Goal: Find specific page/section: Find specific page/section

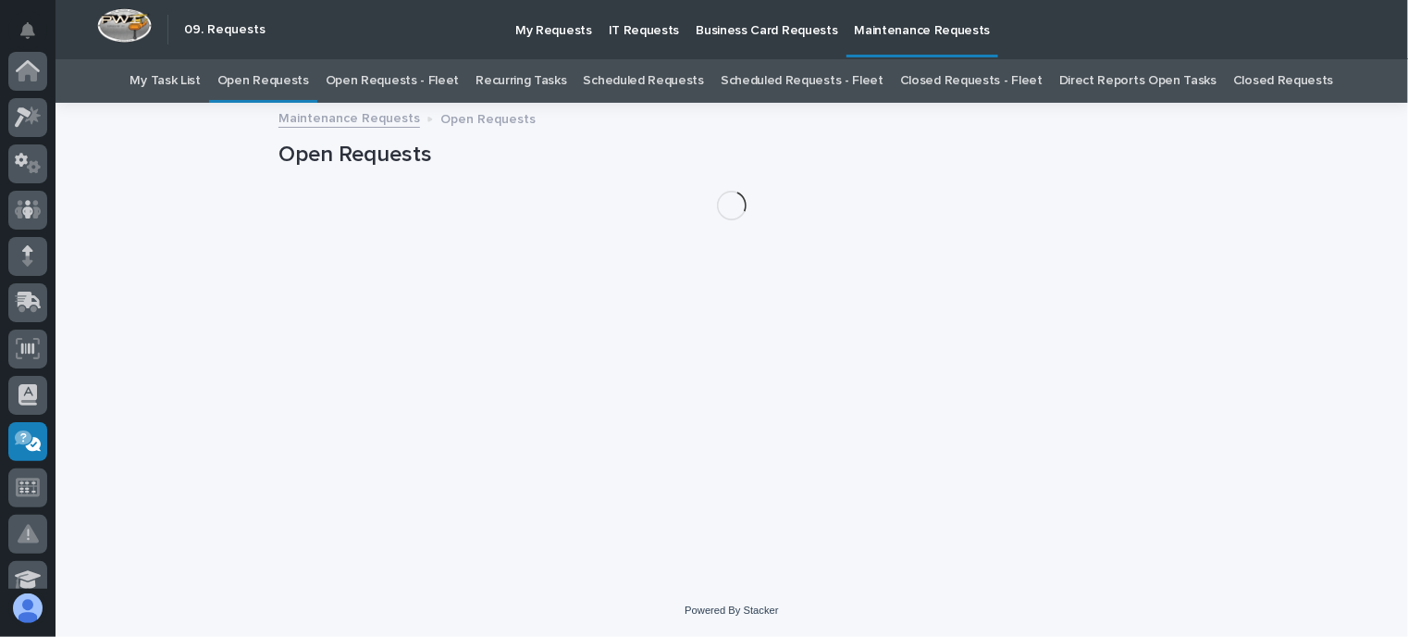
scroll to position [370, 0]
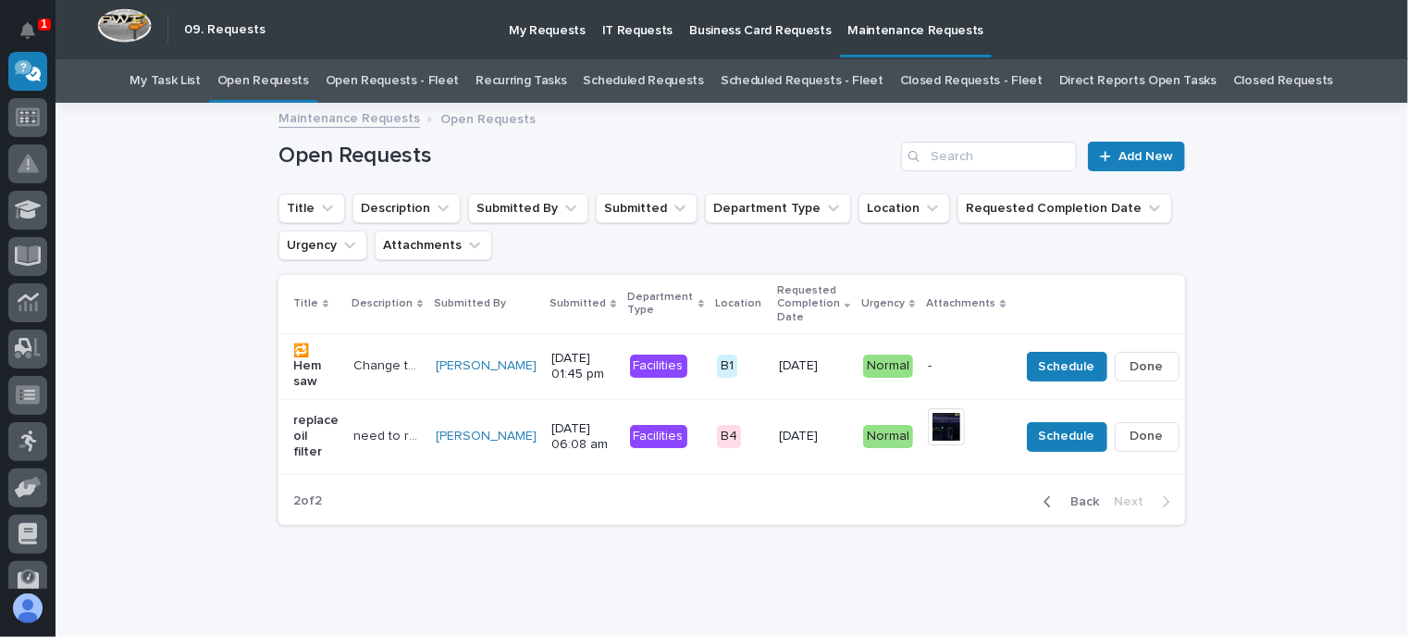
click at [460, 81] on link "Open Requests - Fleet" at bounding box center [393, 80] width 134 height 43
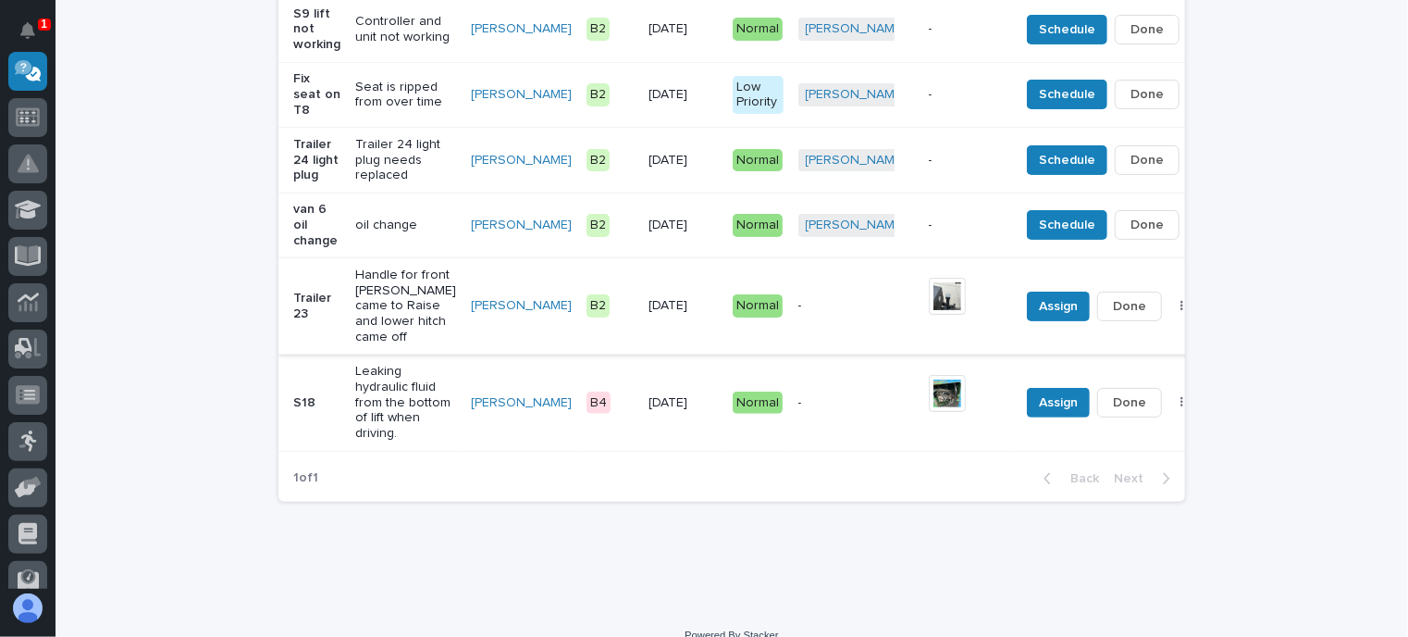
scroll to position [344, 0]
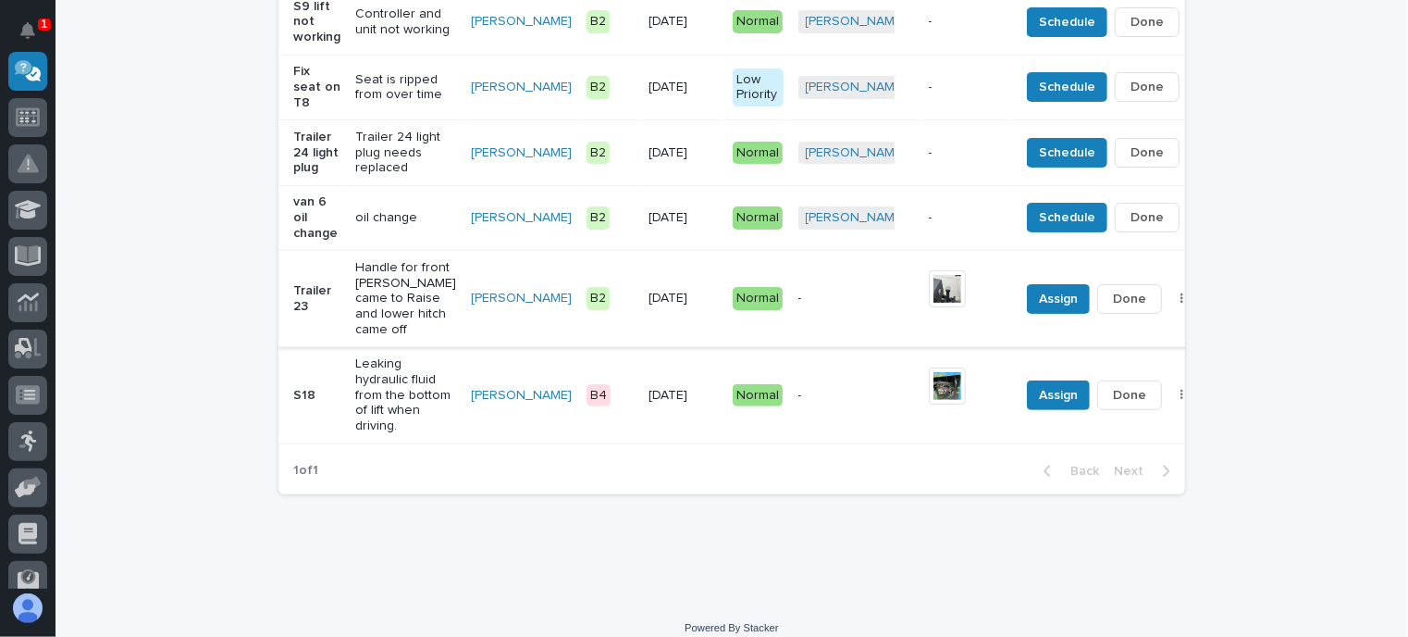
click at [929, 307] on img at bounding box center [947, 288] width 37 height 37
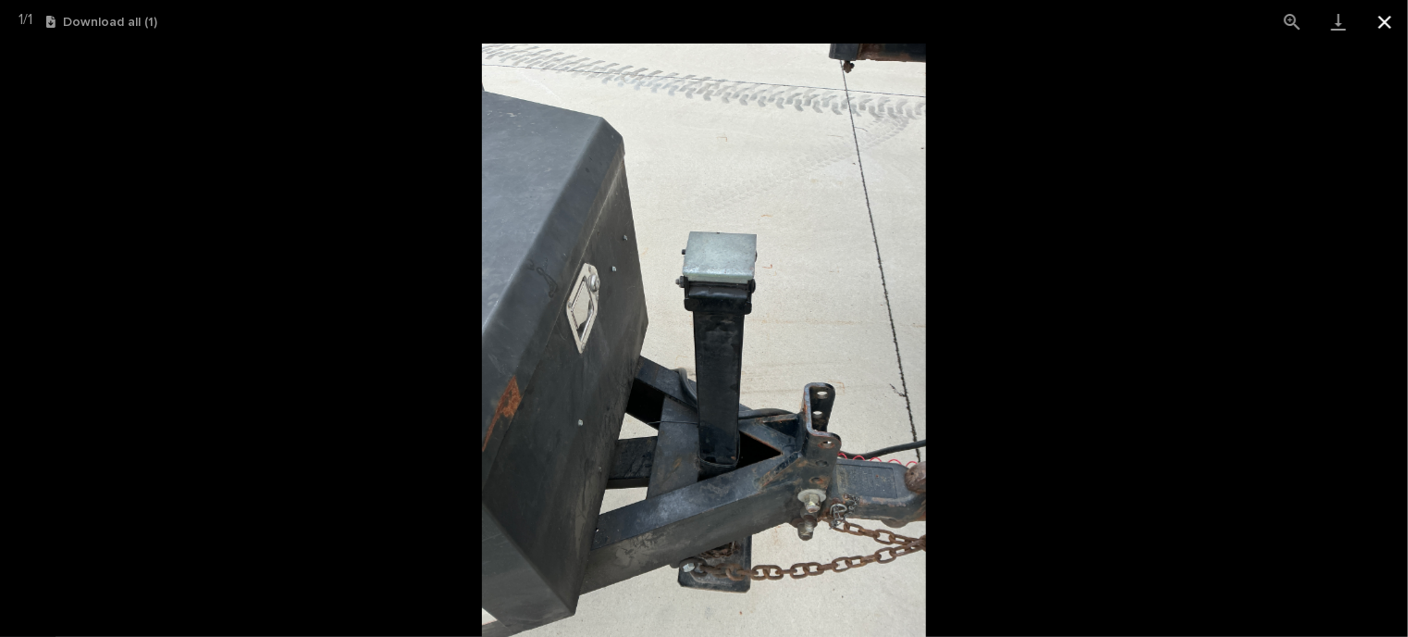
click at [1377, 18] on button "Close gallery" at bounding box center [1385, 21] width 46 height 43
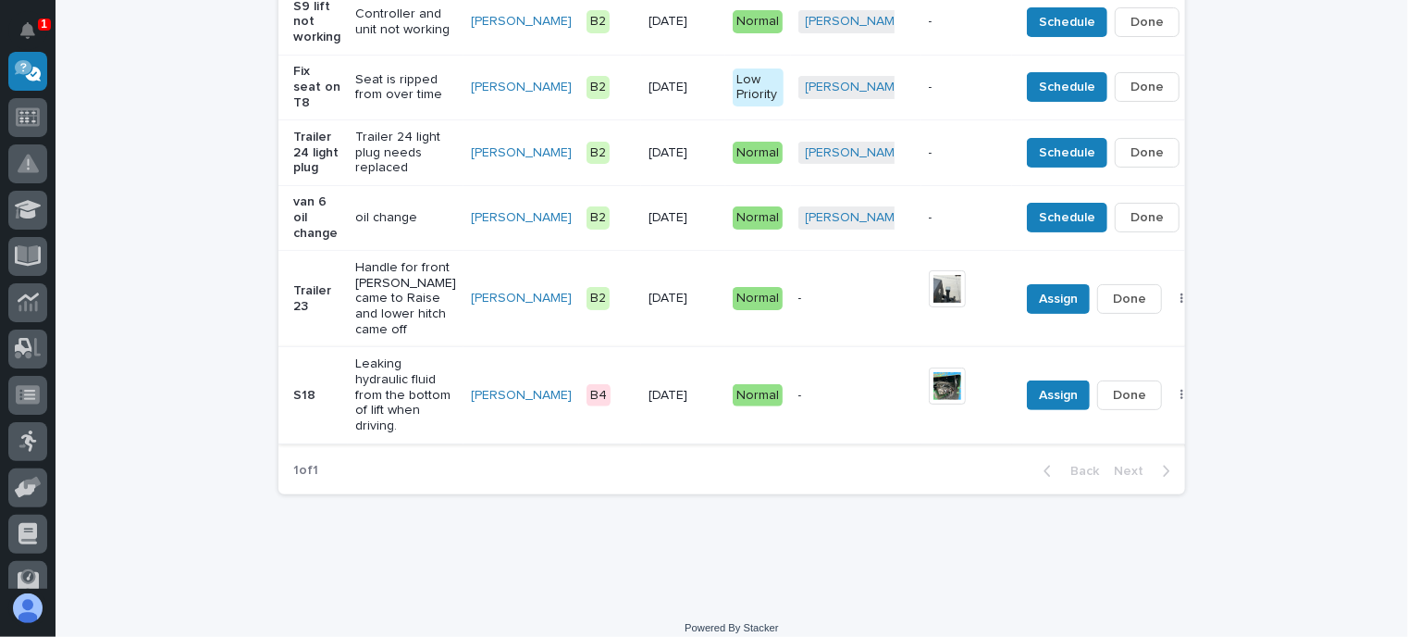
click at [929, 404] on img at bounding box center [947, 385] width 37 height 37
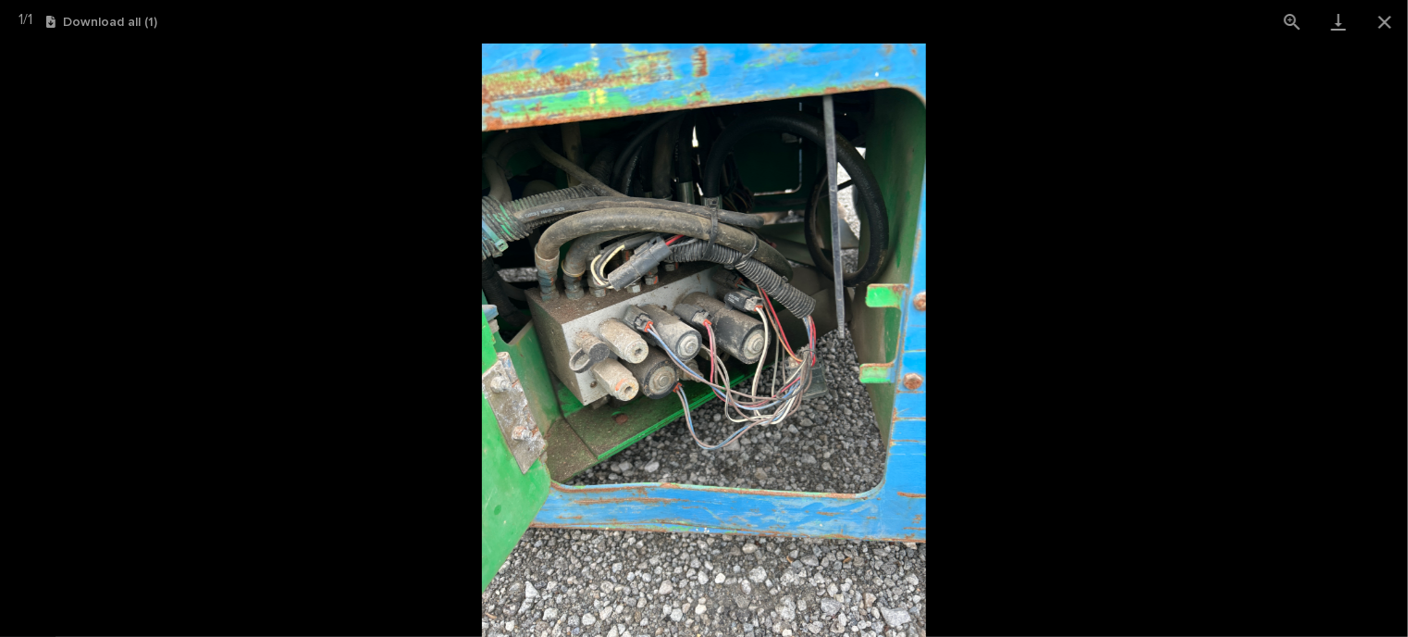
click at [711, 331] on img at bounding box center [704, 339] width 445 height 593
